Goal: Find specific page/section: Find specific page/section

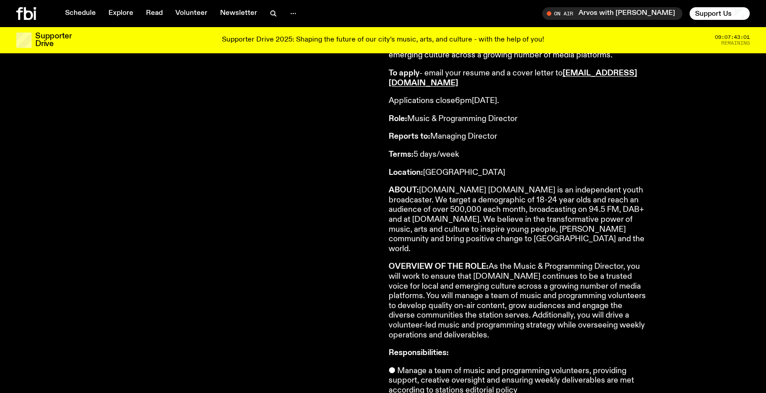
scroll to position [139, 0]
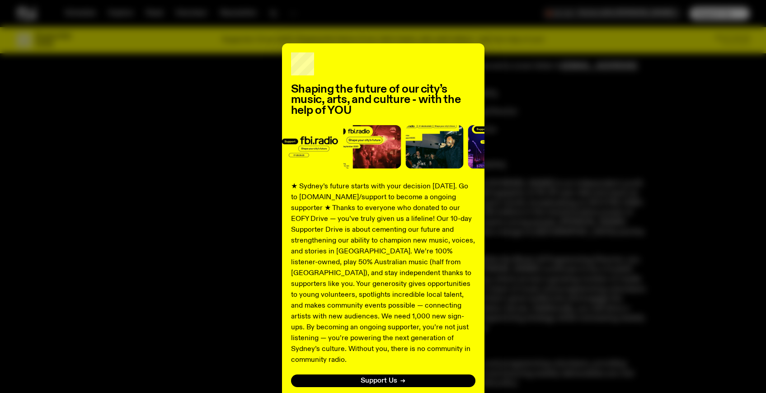
click at [569, 249] on div "Shaping the future of our city’s music, arts, and culture - with the help of YO…" at bounding box center [382, 229] width 733 height 373
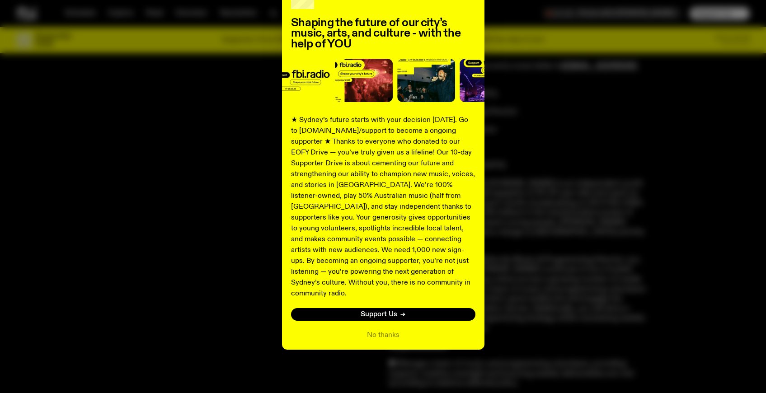
scroll to position [79, 0]
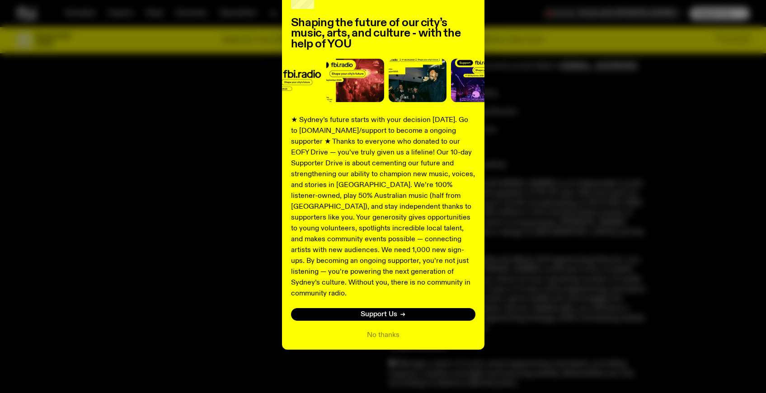
click at [397, 335] on div "No thanks" at bounding box center [383, 335] width 184 height 11
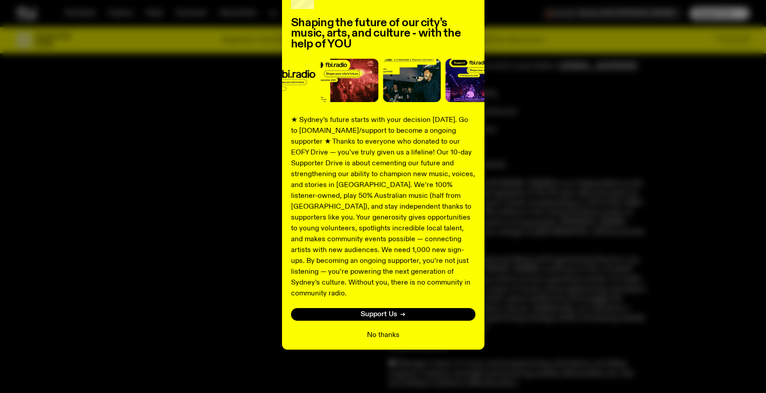
click at [386, 333] on button "No thanks" at bounding box center [383, 335] width 33 height 11
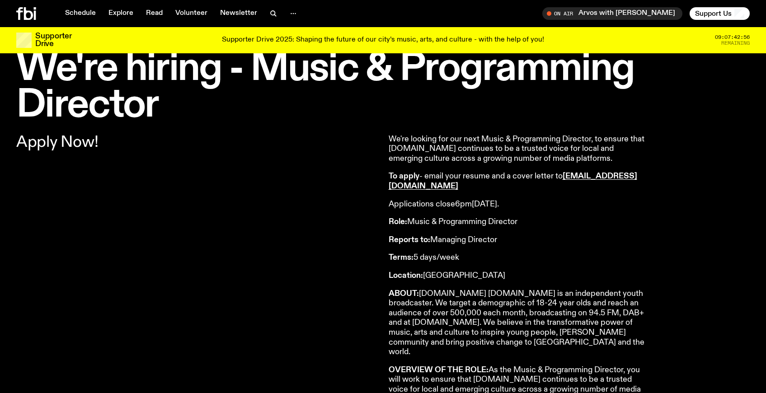
scroll to position [0, 0]
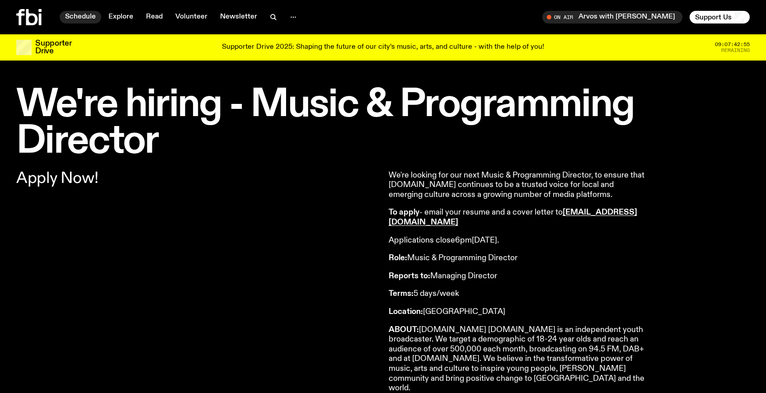
click at [77, 17] on link "Schedule" at bounding box center [81, 17] width 42 height 13
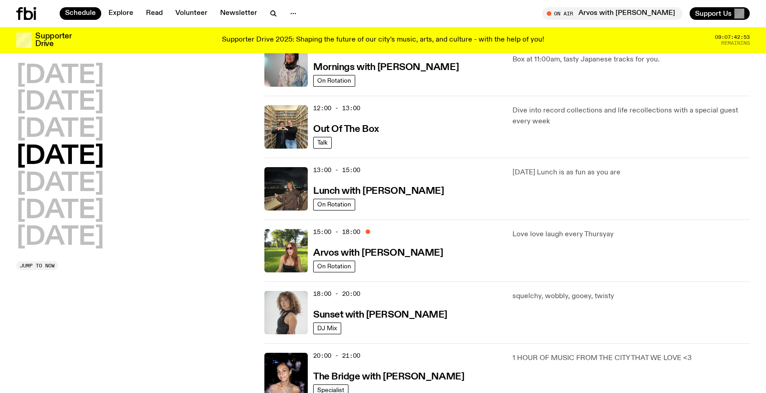
scroll to position [170, 0]
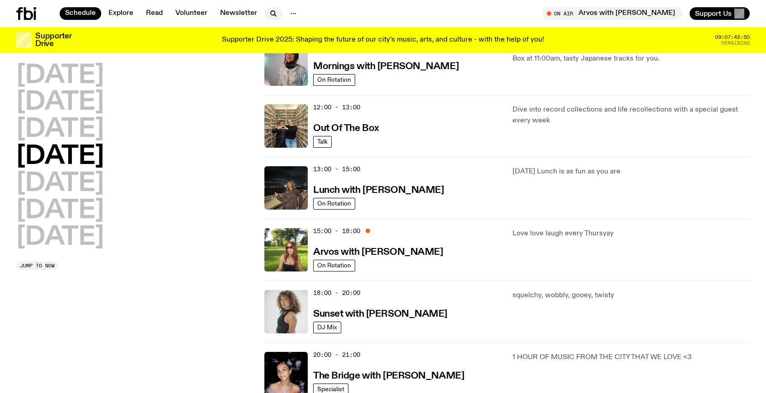
click at [279, 11] on icon "button" at bounding box center [273, 13] width 11 height 11
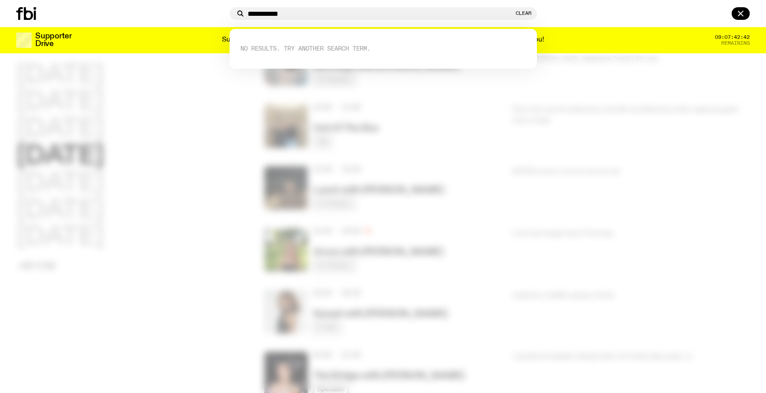
type input "**********"
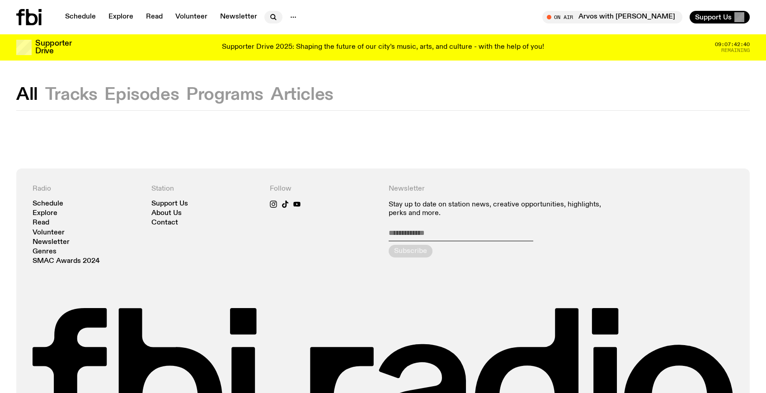
click at [273, 14] on button "button" at bounding box center [273, 17] width 18 height 13
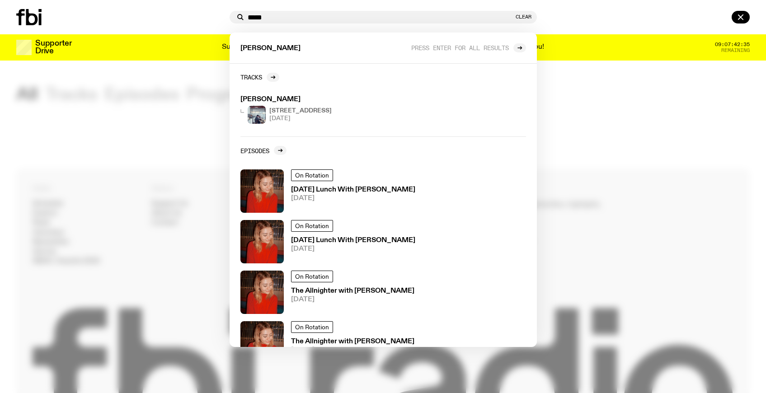
type input "*****"
click at [580, 79] on div at bounding box center [383, 196] width 766 height 393
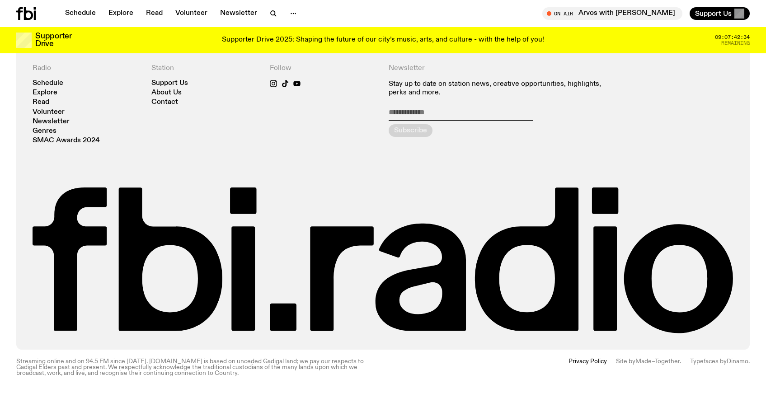
scroll to position [126, 0]
